Goal: Task Accomplishment & Management: Use online tool/utility

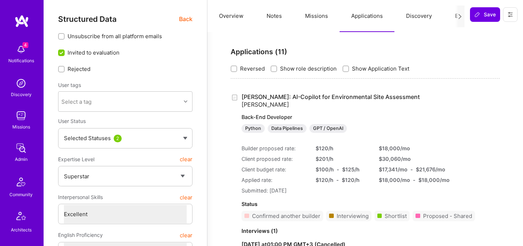
select select "7"
select select "US"
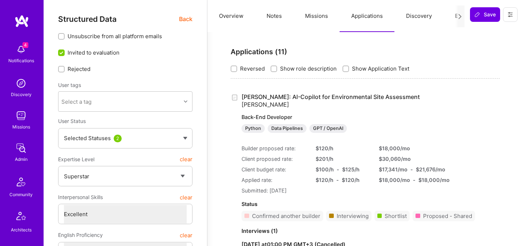
select select "Right Now"
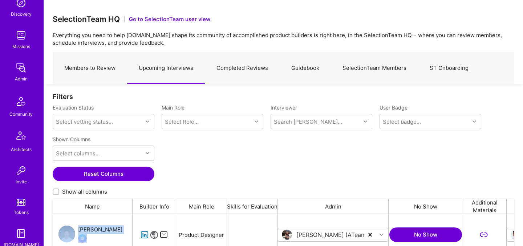
scroll to position [218, 0]
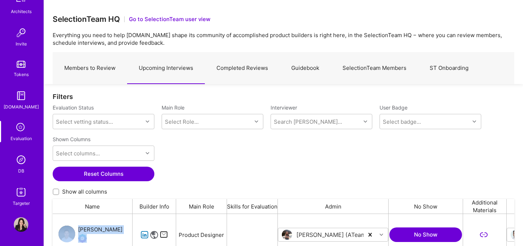
click at [19, 128] on icon at bounding box center [21, 128] width 14 height 14
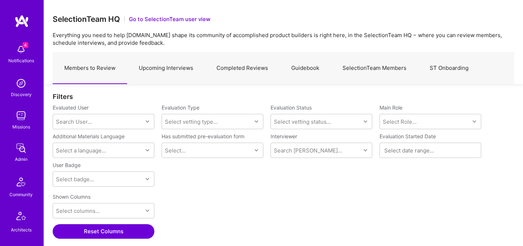
click at [20, 51] on img at bounding box center [21, 49] width 15 height 15
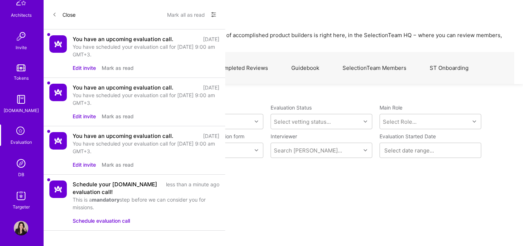
scroll to position [218, 0]
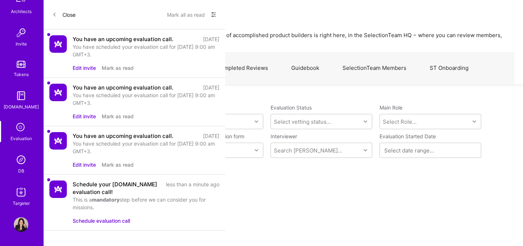
click at [58, 11] on button "Close" at bounding box center [63, 15] width 23 height 12
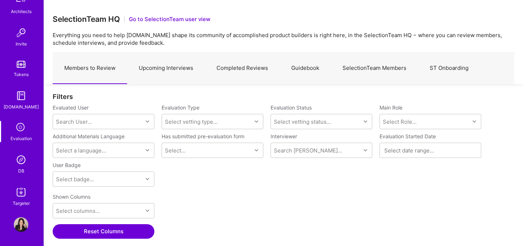
click at [24, 164] on img at bounding box center [21, 159] width 15 height 15
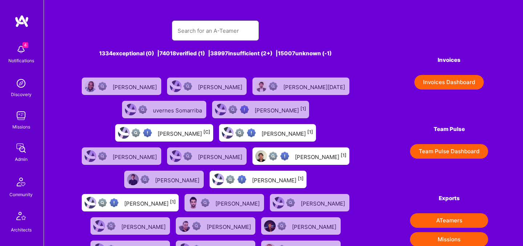
click at [193, 36] on input "text" at bounding box center [216, 30] width 76 height 19
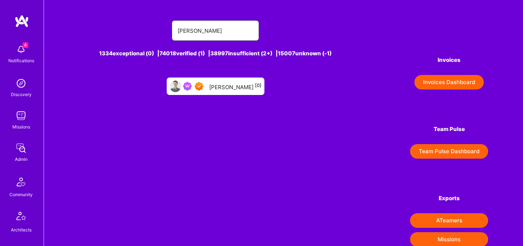
type input "[PERSON_NAME]"
click at [235, 93] on div "[PERSON_NAME] [0]" at bounding box center [216, 85] width 98 height 17
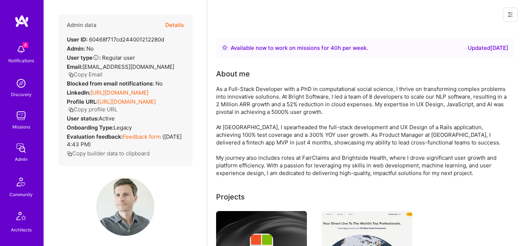
click at [183, 25] on button "Details" at bounding box center [174, 25] width 19 height 21
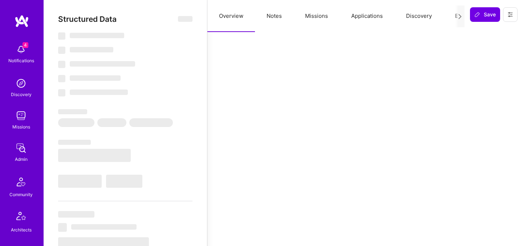
click at [451, 15] on button "Evaluation" at bounding box center [469, 16] width 50 height 32
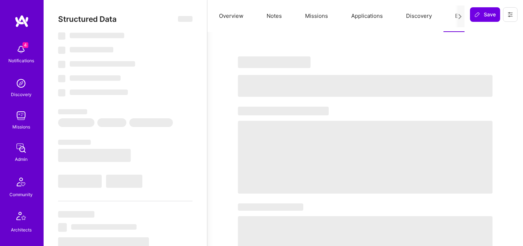
select select "Right Now"
select select "7"
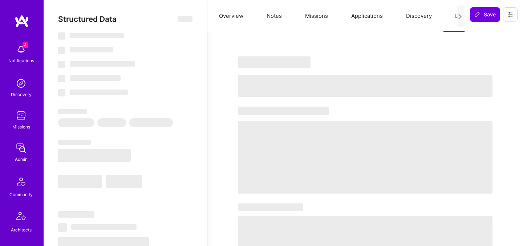
select select "US"
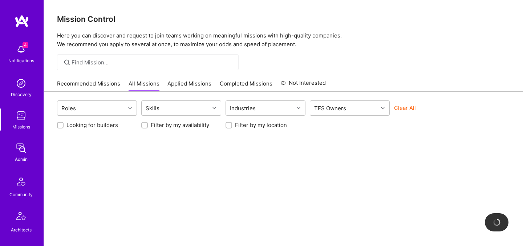
scroll to position [218, 0]
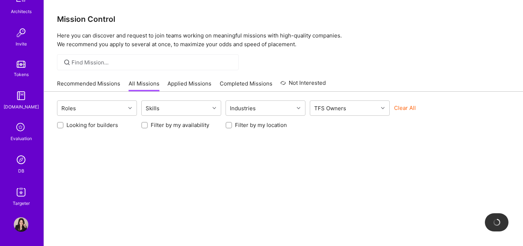
click at [25, 160] on img at bounding box center [21, 159] width 15 height 15
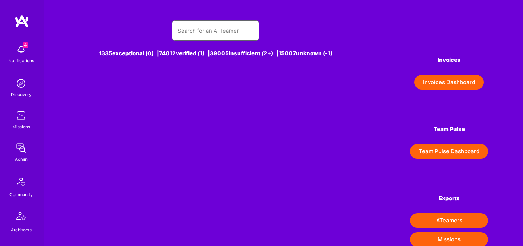
click at [223, 29] on input "text" at bounding box center [216, 30] width 76 height 19
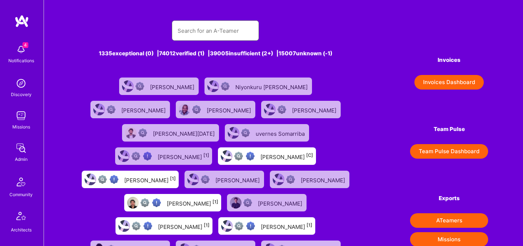
paste input "[PERSON_NAME]"
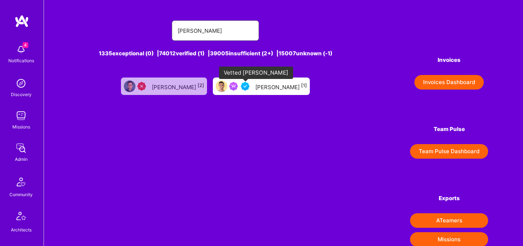
type input "[PERSON_NAME]"
click at [252, 86] on div at bounding box center [240, 86] width 23 height 9
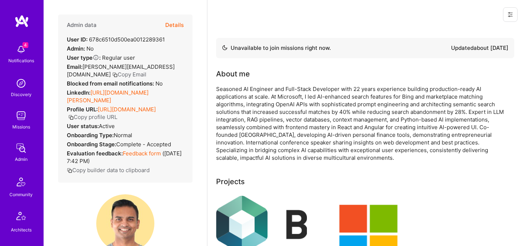
click at [177, 27] on button "Details" at bounding box center [174, 25] width 19 height 21
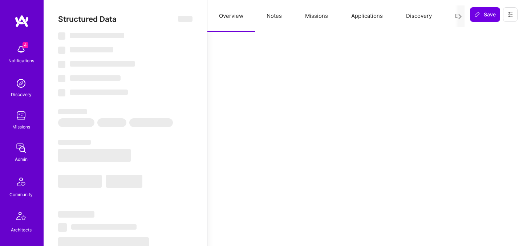
click at [451, 15] on button "Evaluation" at bounding box center [469, 16] width 50 height 32
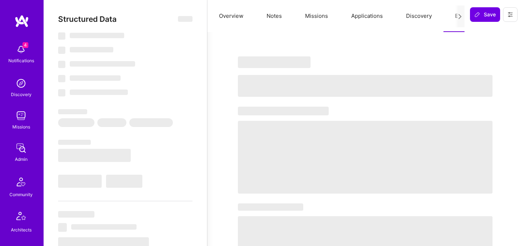
select select "Not Available"
select select "1 Month"
select select "5"
select select "4"
select select "6"
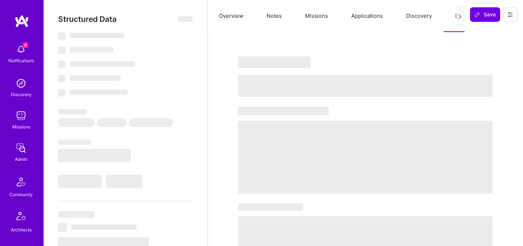
select select "6"
select select "CA"
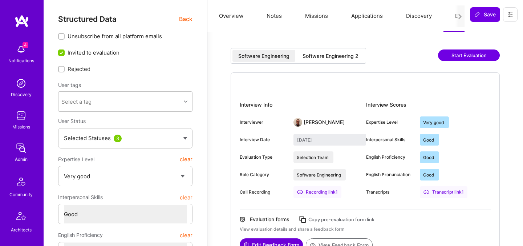
click at [344, 55] on div "Software Engineering 2" at bounding box center [331, 55] width 56 height 7
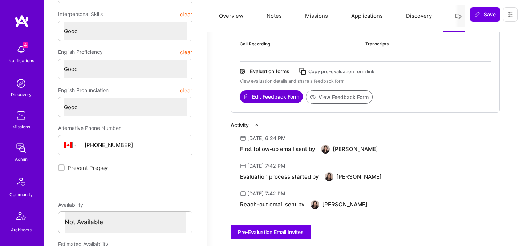
scroll to position [176, 0]
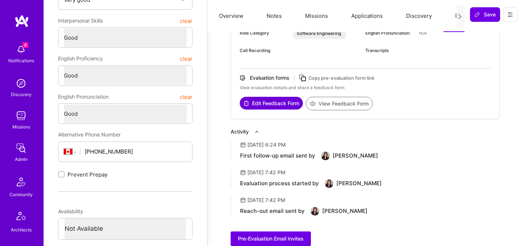
click at [305, 78] on icon at bounding box center [303, 78] width 8 height 8
click at [517, 13] on button at bounding box center [510, 14] width 15 height 15
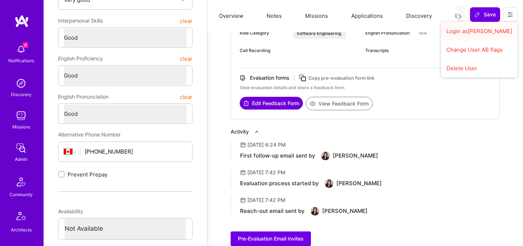
click at [477, 36] on button "Login as Souvik" at bounding box center [479, 31] width 77 height 19
